Goal: Answer question/provide support: Share knowledge or assist other users

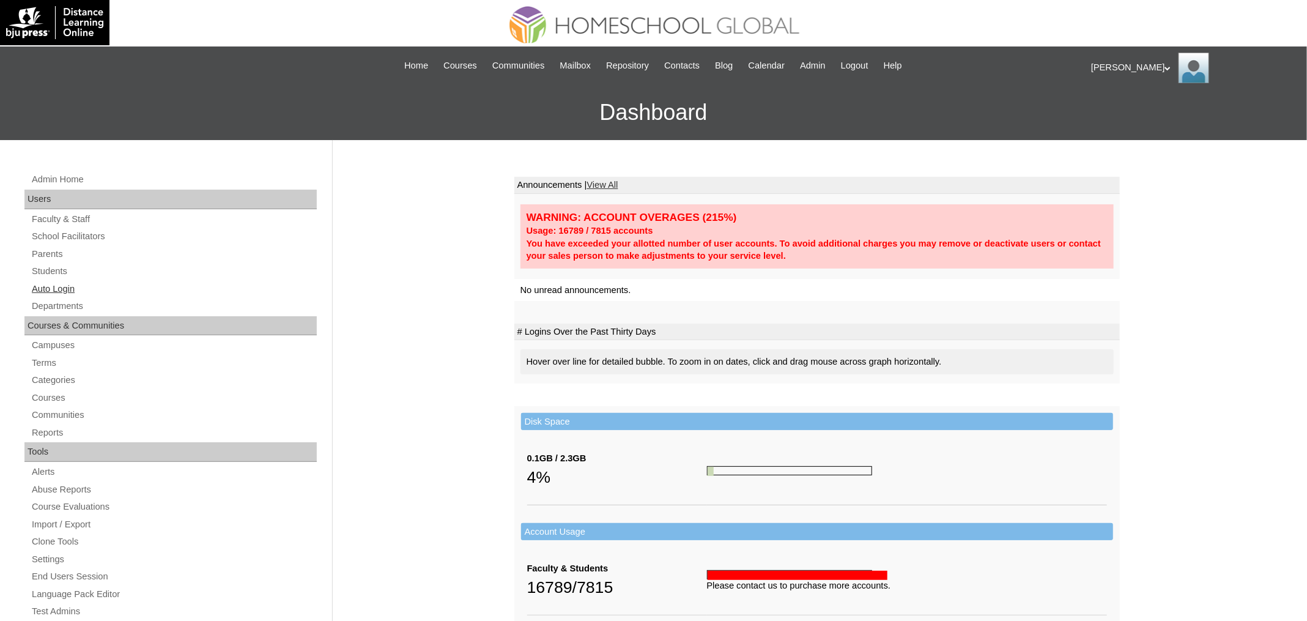
click at [70, 291] on link "Auto Login" at bounding box center [174, 288] width 286 height 15
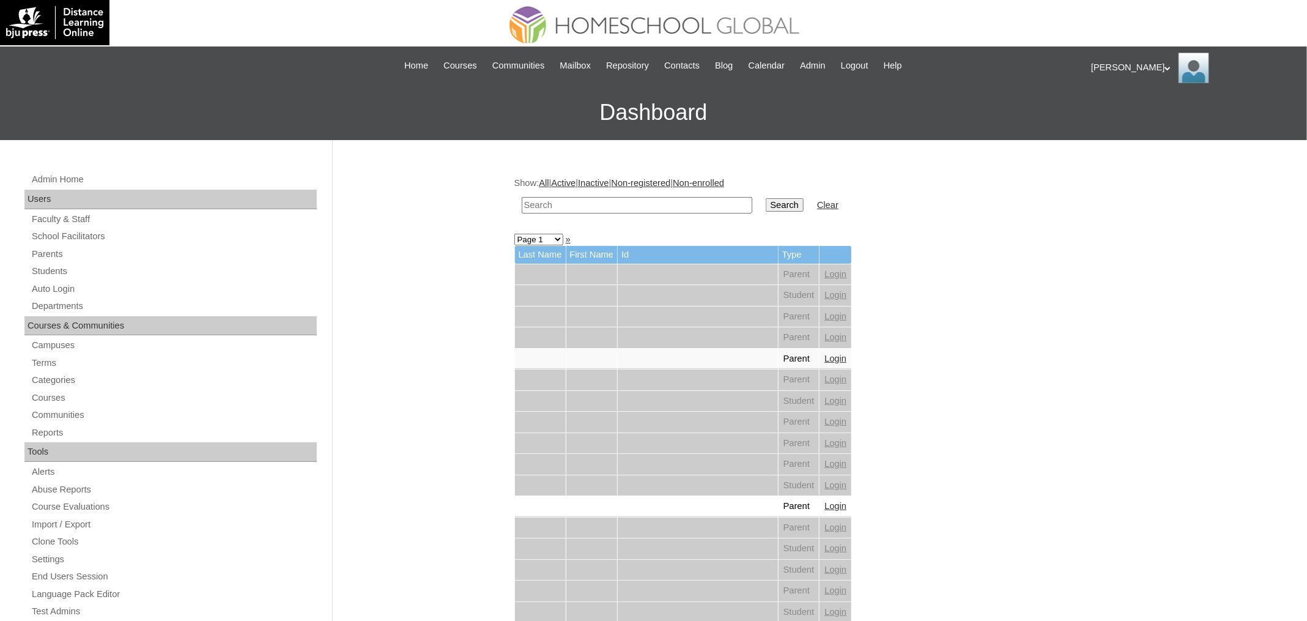
click at [595, 199] on input "text" at bounding box center [637, 205] width 231 height 17
paste input "Jachia Maite"
type input "Jachia Maite"
click at [766, 198] on input "Search" at bounding box center [785, 204] width 38 height 13
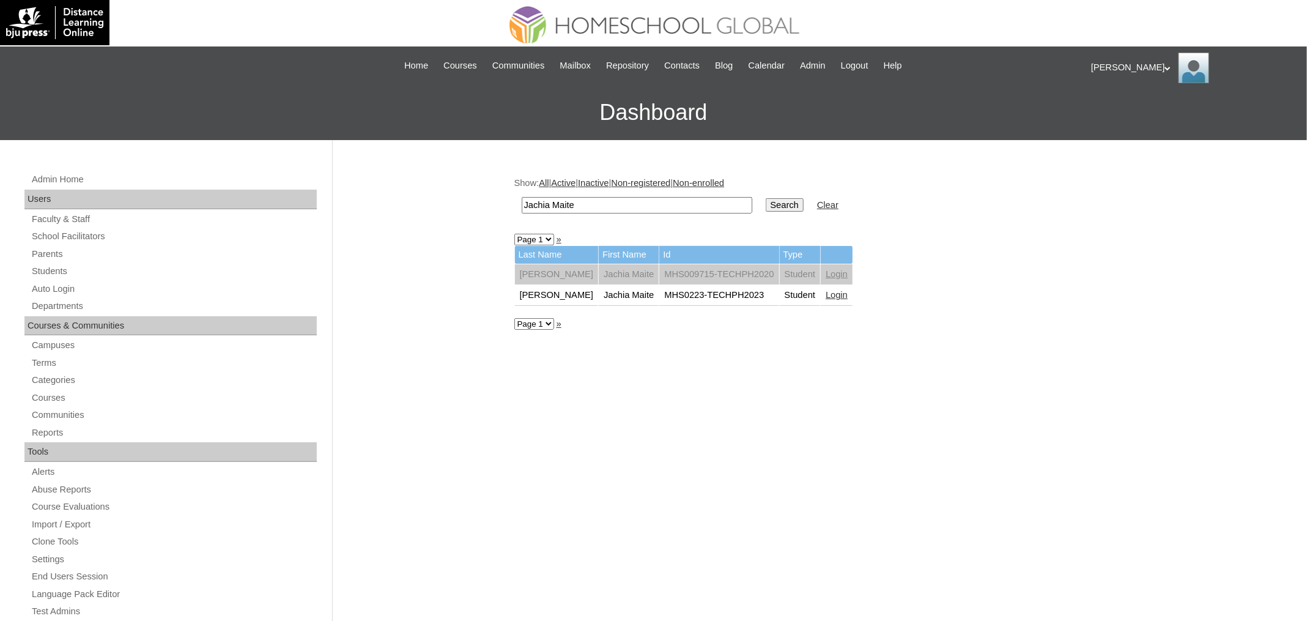
click at [834, 292] on link "Login" at bounding box center [837, 295] width 22 height 10
